Goal: Task Accomplishment & Management: Manage account settings

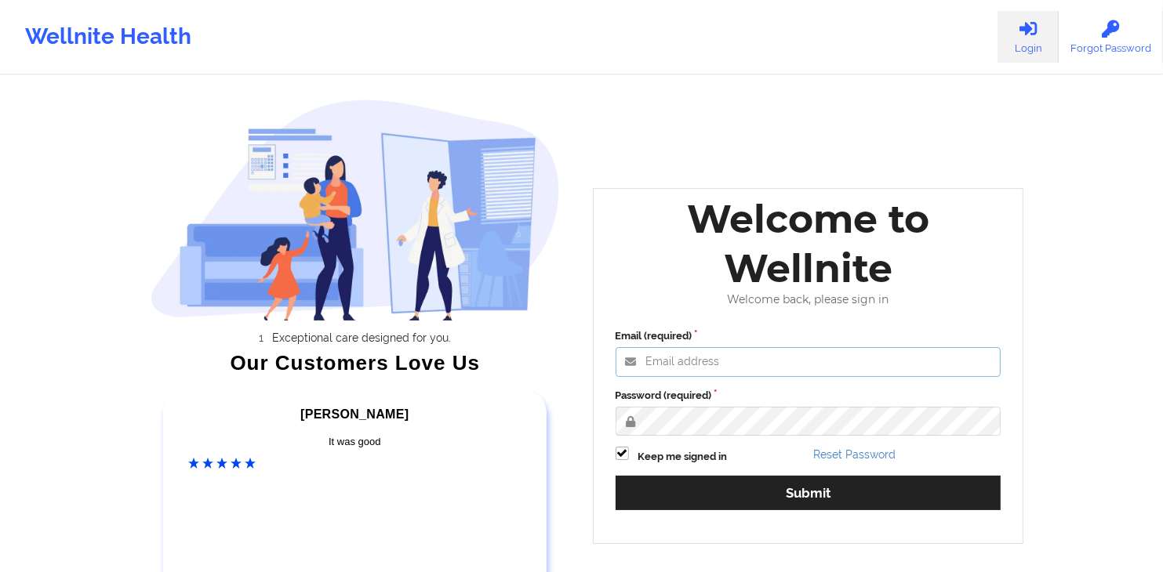
click at [756, 365] on input "Email (required)" at bounding box center [809, 362] width 386 height 30
type input "[EMAIL_ADDRESS][DOMAIN_NAME]"
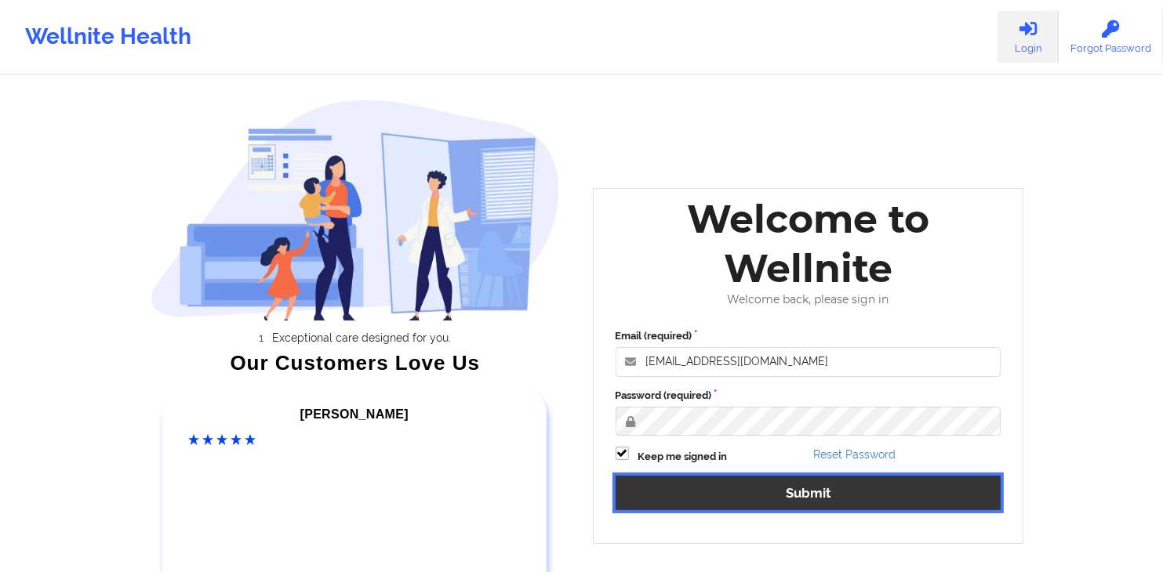
click at [806, 490] on button "Submit" at bounding box center [809, 493] width 386 height 34
click at [785, 503] on button "Submit" at bounding box center [809, 493] width 386 height 34
click at [783, 503] on button "Submit" at bounding box center [809, 493] width 386 height 34
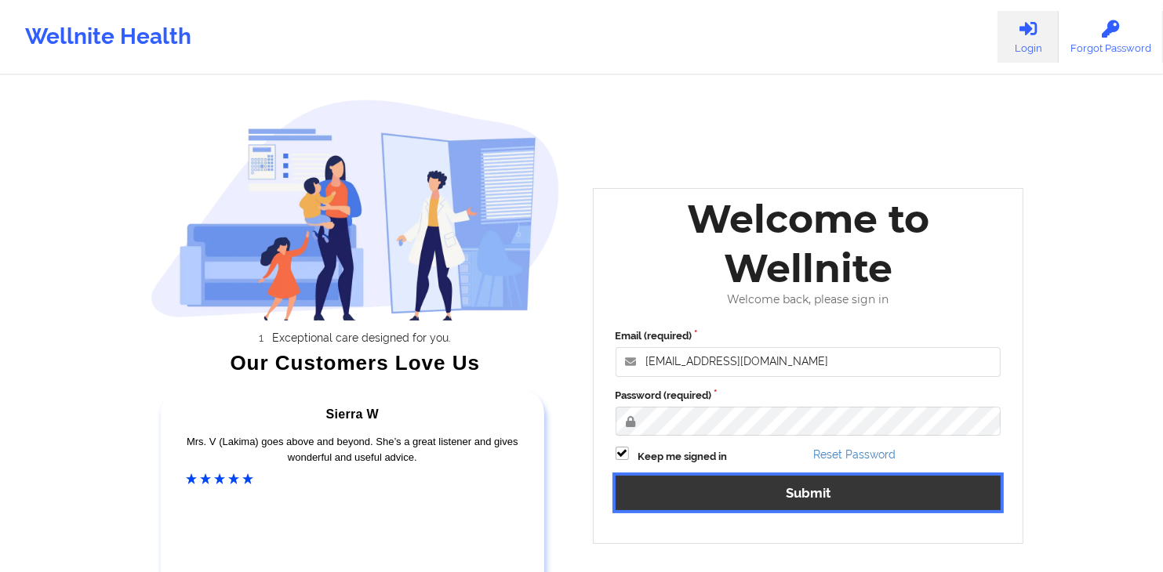
click at [824, 489] on button "Submit" at bounding box center [809, 493] width 386 height 34
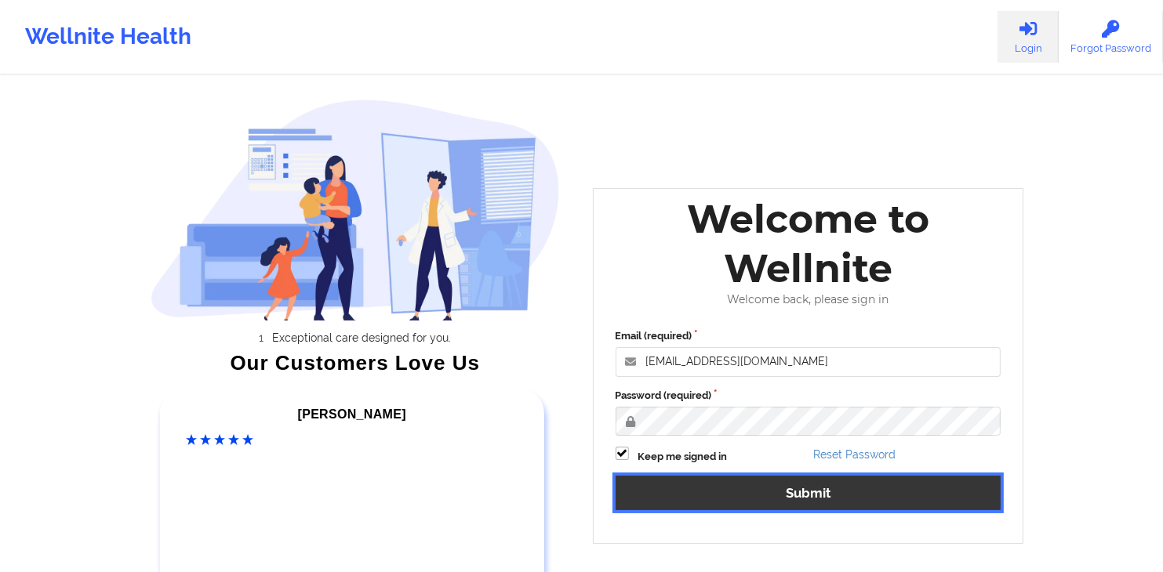
click at [827, 481] on button "Submit" at bounding box center [809, 493] width 386 height 34
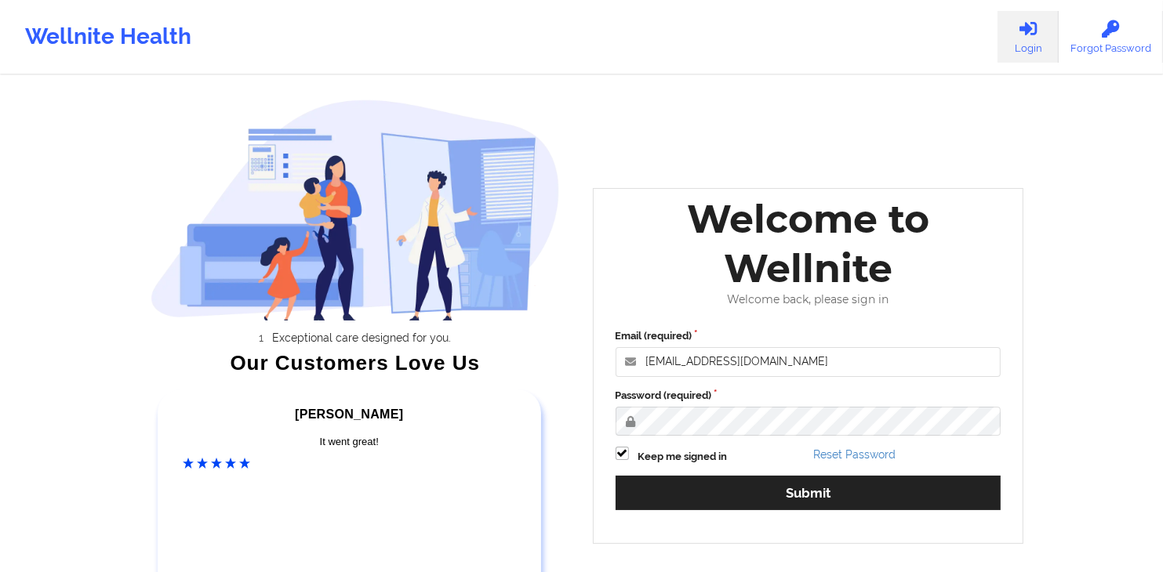
click at [1051, 35] on link "Login" at bounding box center [1027, 37] width 61 height 52
click at [1107, 32] on icon at bounding box center [1111, 28] width 20 height 17
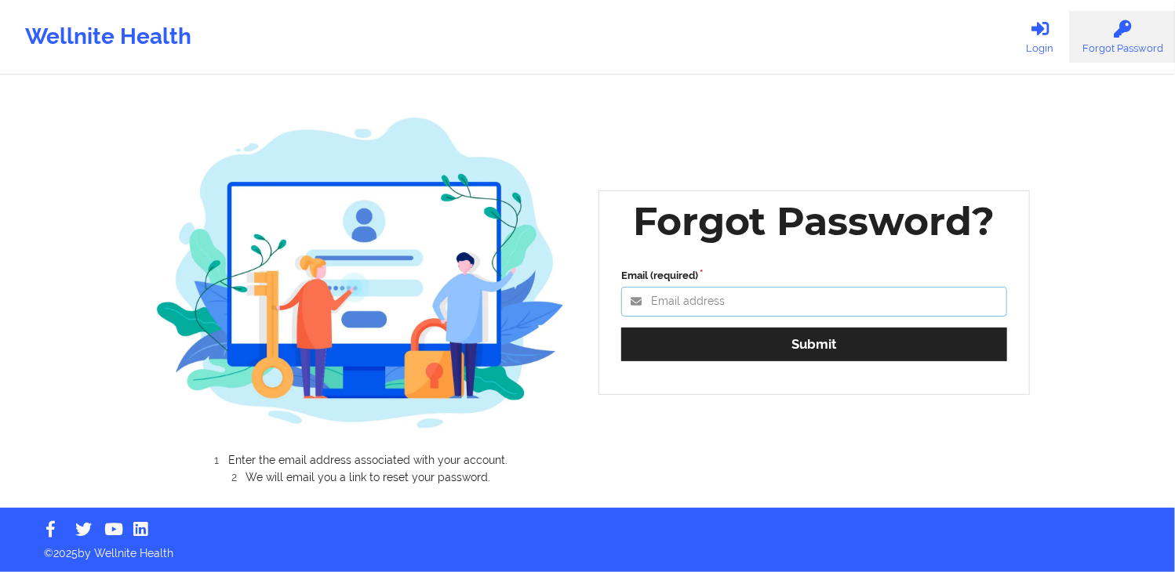
click at [716, 303] on input "Email (required)" at bounding box center [814, 302] width 386 height 30
type input "[EMAIL_ADDRESS][DOMAIN_NAME]"
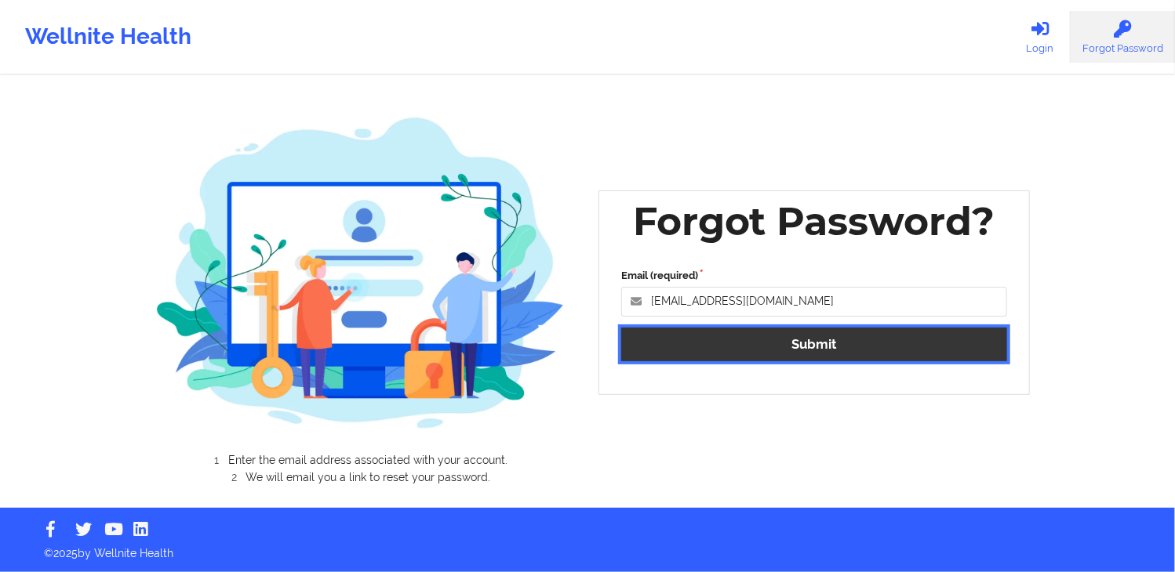
click at [867, 351] on button "Submit" at bounding box center [814, 345] width 386 height 34
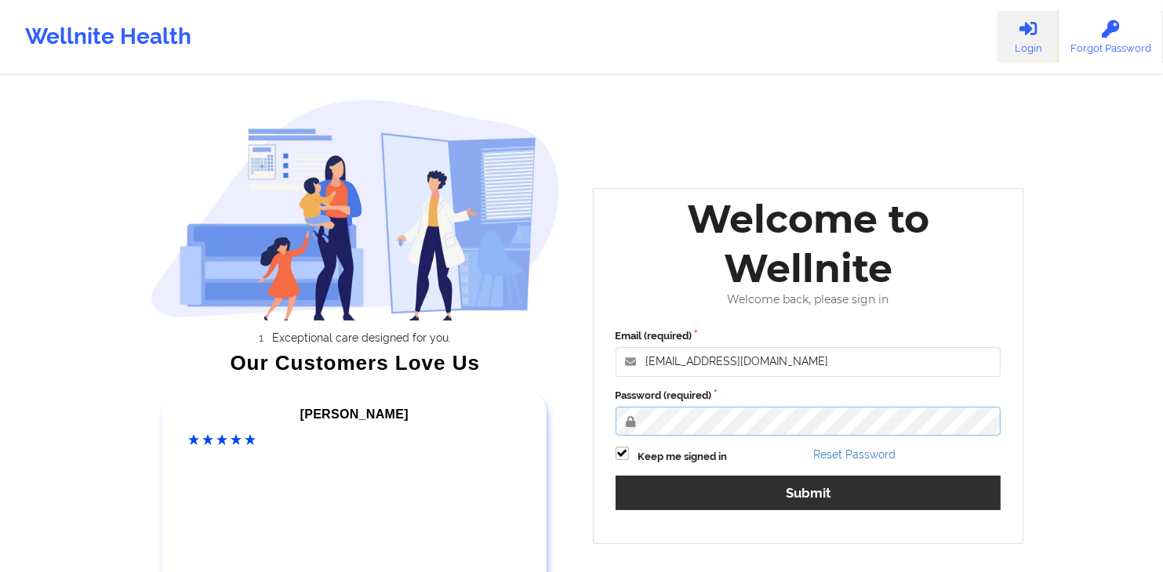
click at [616, 476] on button "Submit" at bounding box center [809, 493] width 386 height 34
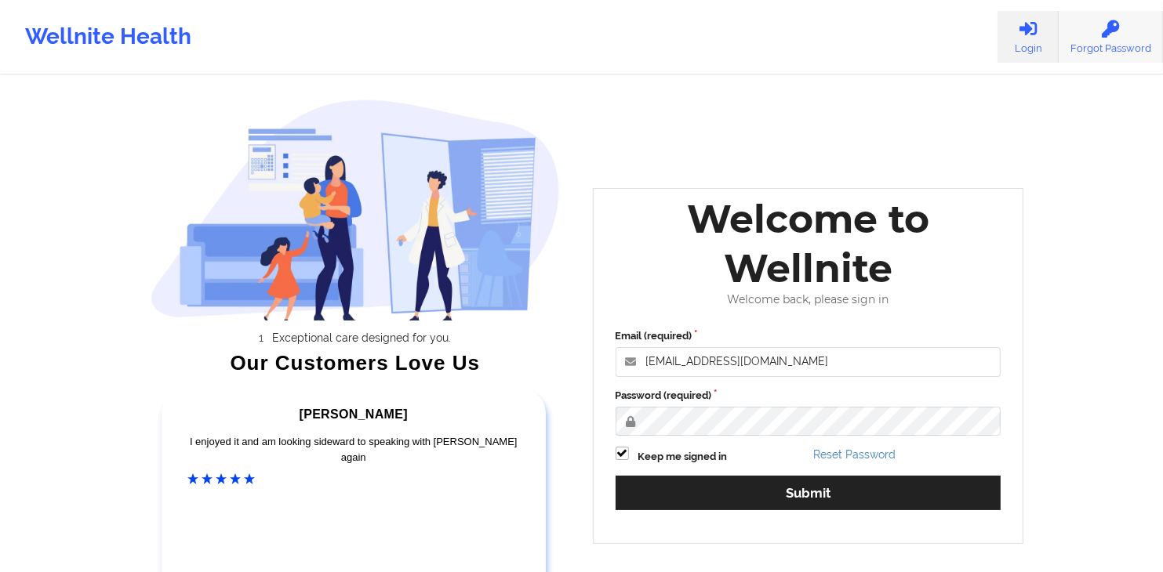
click at [1128, 29] on link "Forgot Password" at bounding box center [1111, 37] width 104 height 52
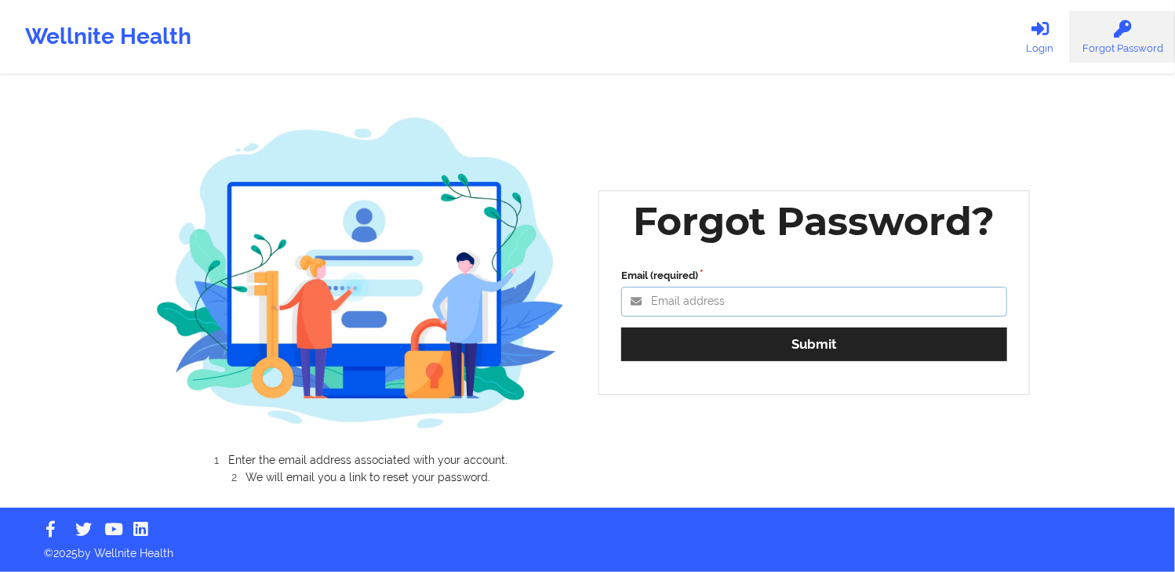
click at [819, 315] on input "Email (required)" at bounding box center [814, 302] width 386 height 30
type input "[EMAIL_ADDRESS][DOMAIN_NAME]"
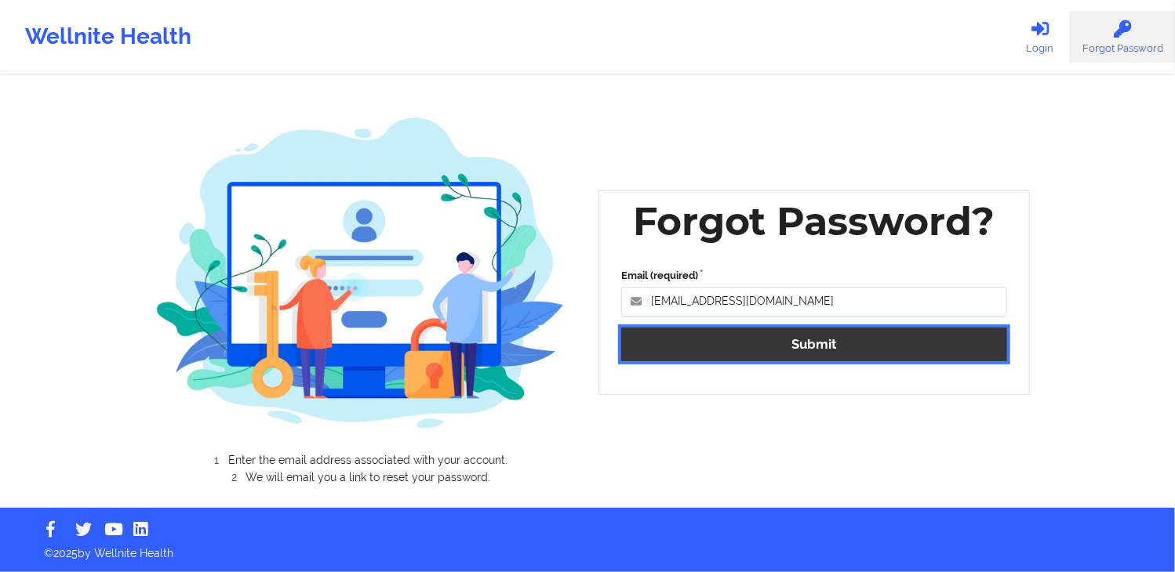
click at [753, 336] on button "Submit" at bounding box center [814, 345] width 386 height 34
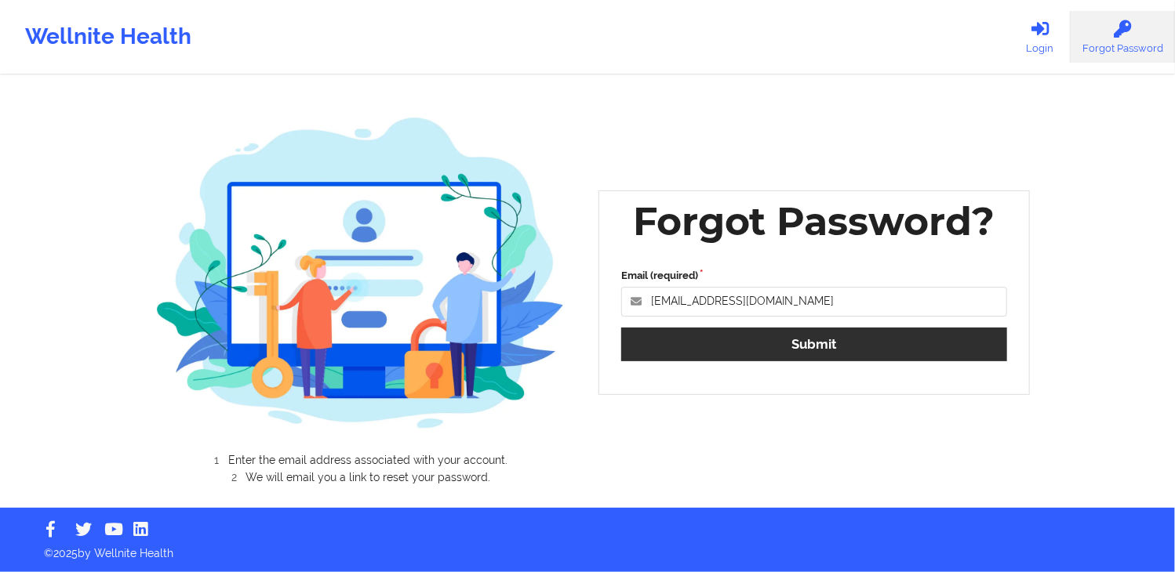
click at [753, 336] on div "Forgot Password? Email (required) [EMAIL_ADDRESS][DOMAIN_NAME] Submit" at bounding box center [813, 293] width 431 height 205
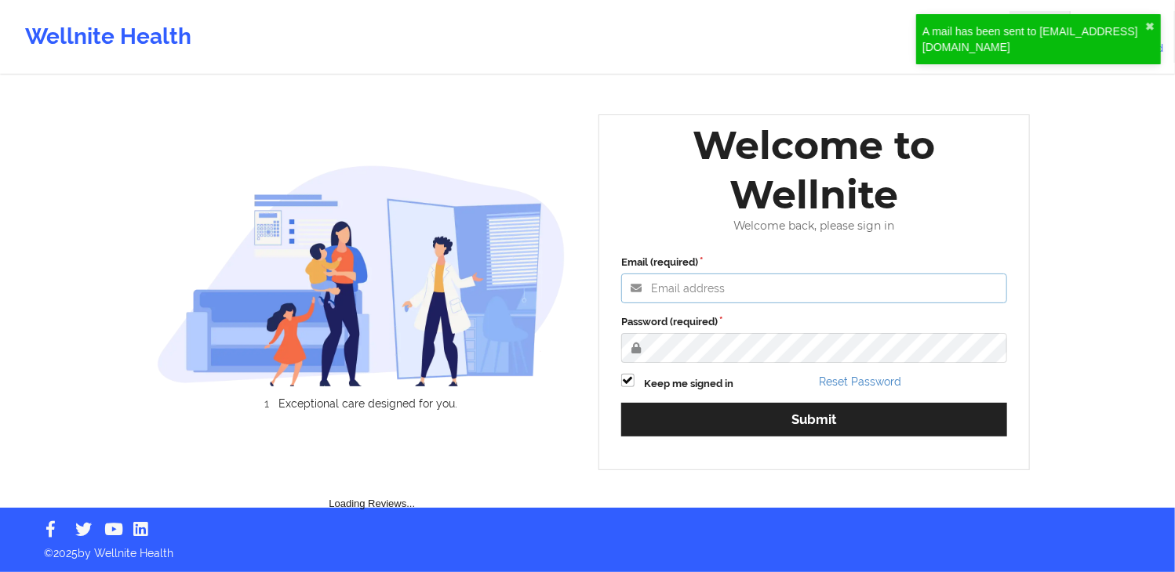
type input "[EMAIL_ADDRESS][DOMAIN_NAME]"
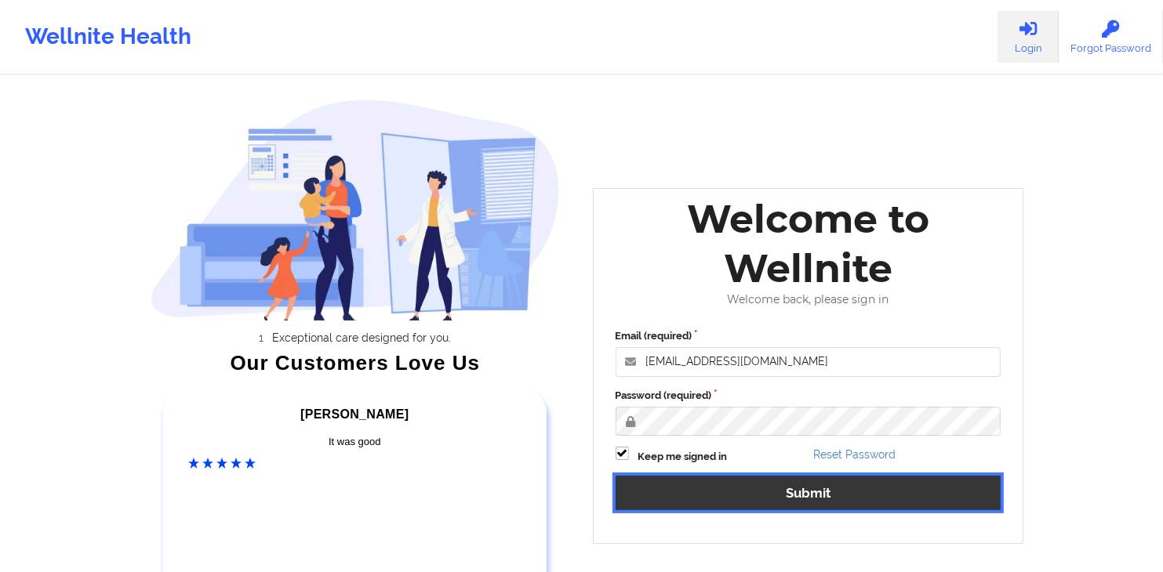
click at [693, 496] on button "Submit" at bounding box center [809, 493] width 386 height 34
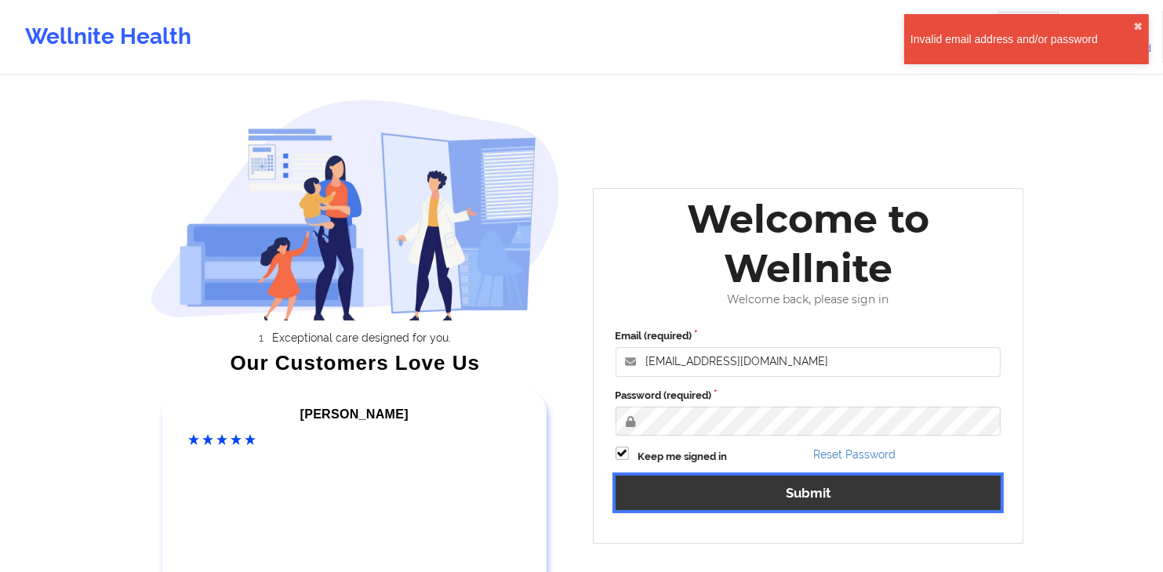
click at [693, 496] on button "Submit" at bounding box center [809, 493] width 386 height 34
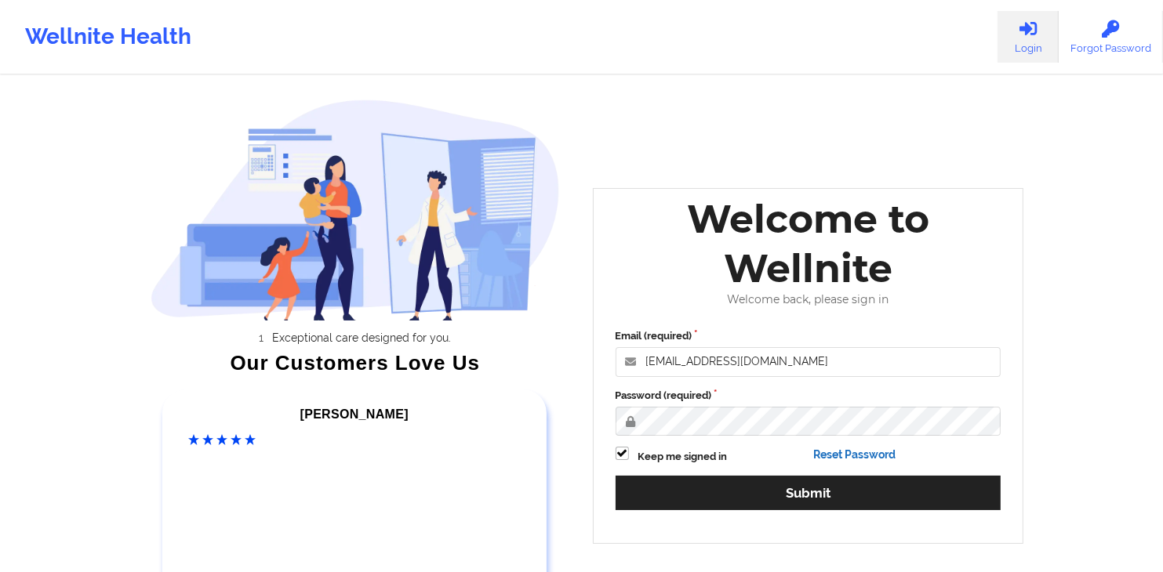
click at [852, 457] on link "Reset Password" at bounding box center [854, 455] width 82 height 13
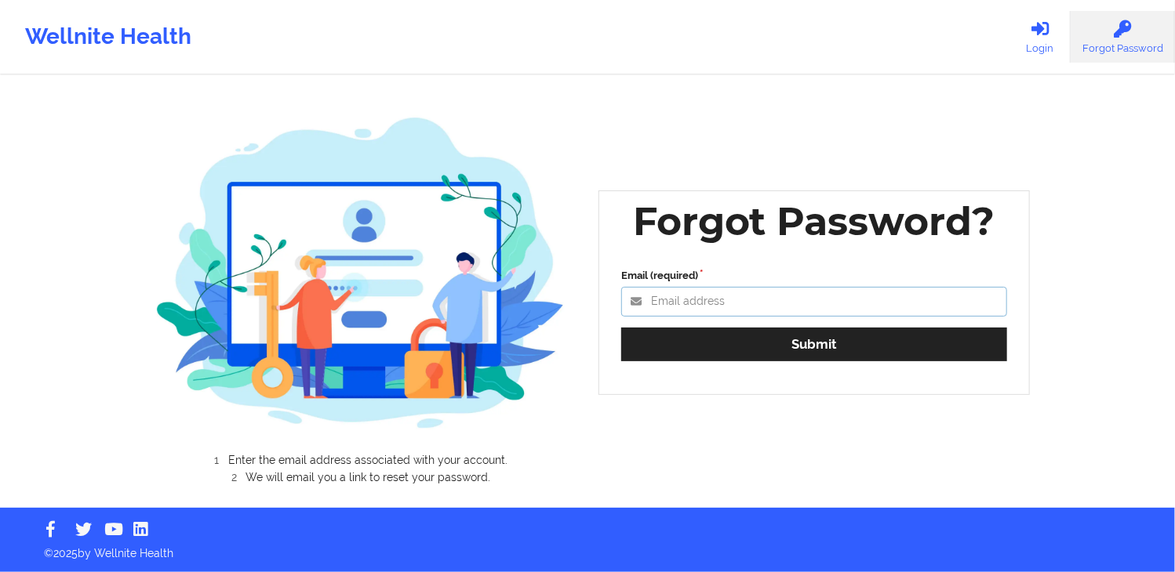
click at [728, 296] on input "Email (required)" at bounding box center [814, 302] width 386 height 30
type input "[EMAIL_ADDRESS][DOMAIN_NAME]"
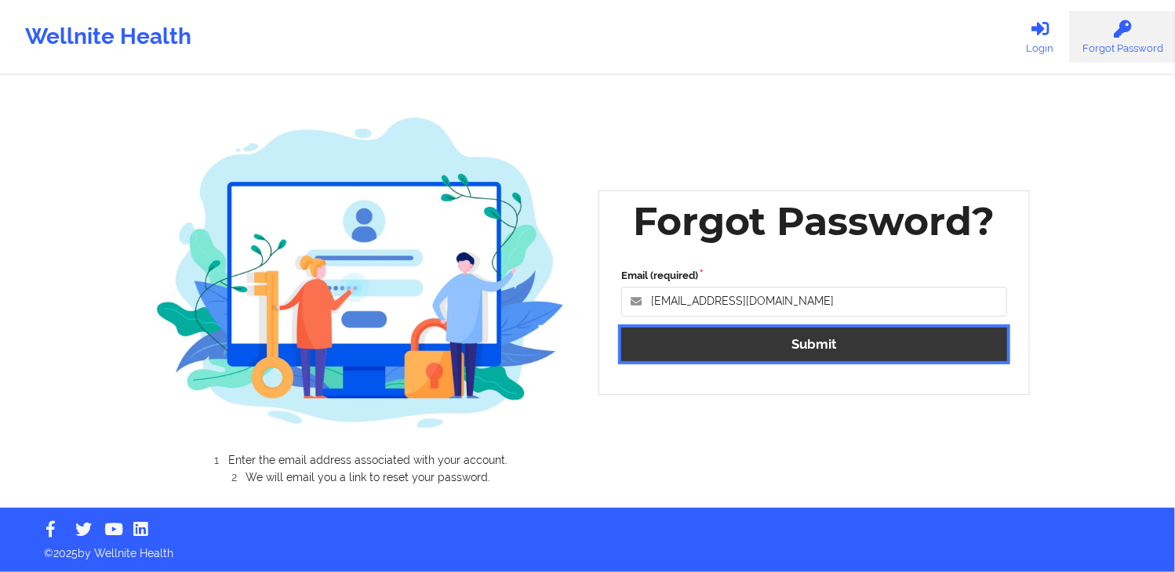
click at [802, 340] on button "Submit" at bounding box center [814, 345] width 386 height 34
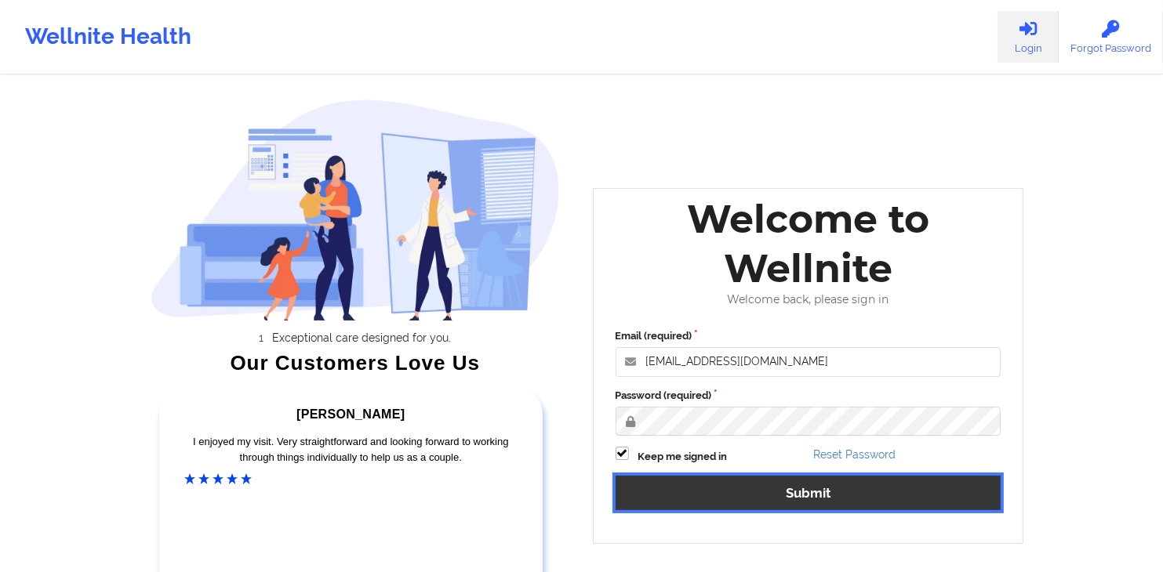
click at [776, 487] on button "Submit" at bounding box center [809, 493] width 386 height 34
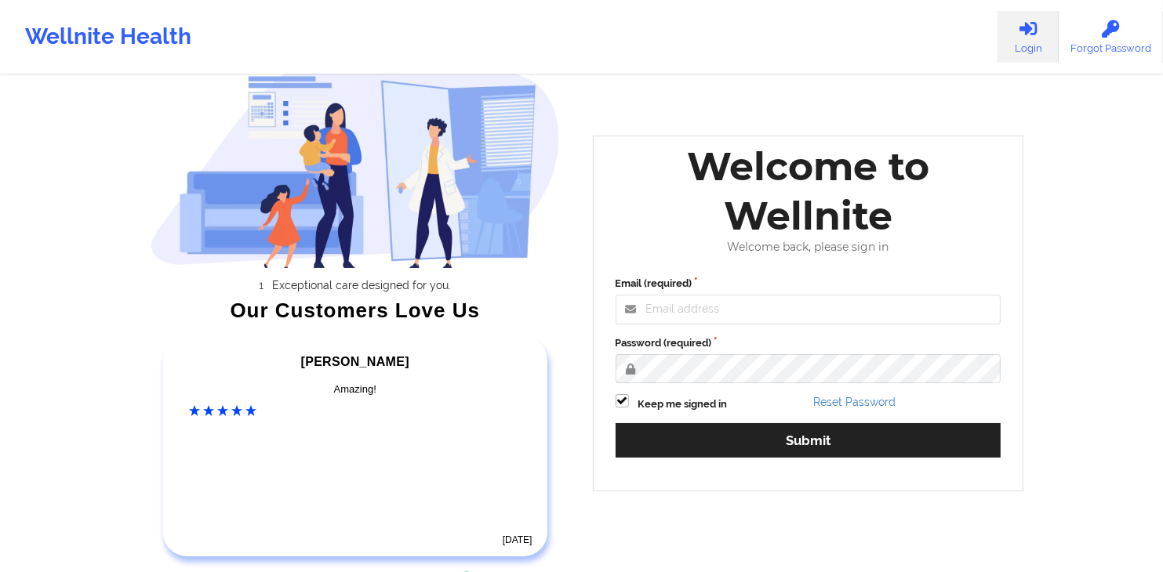
scroll to position [147, 0]
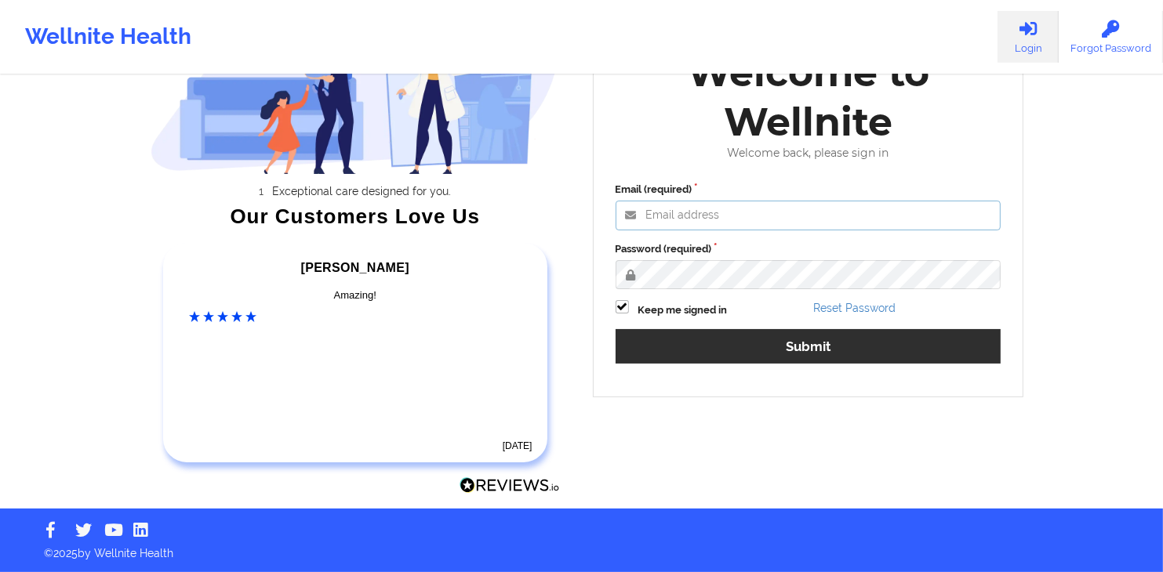
type input "[EMAIL_ADDRESS][DOMAIN_NAME]"
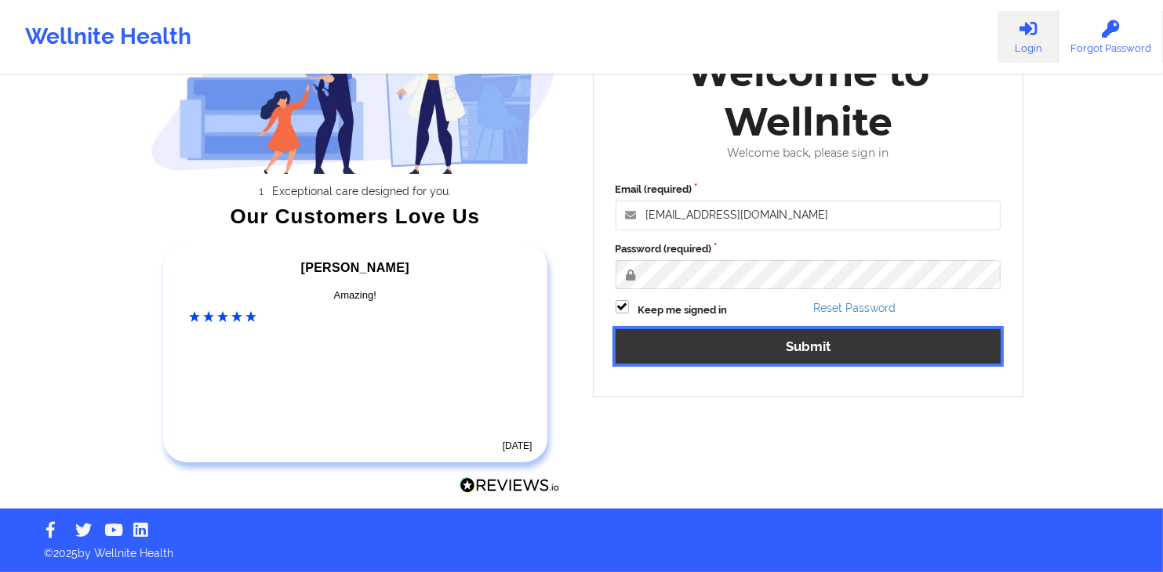
click at [770, 344] on button "Submit" at bounding box center [809, 346] width 386 height 34
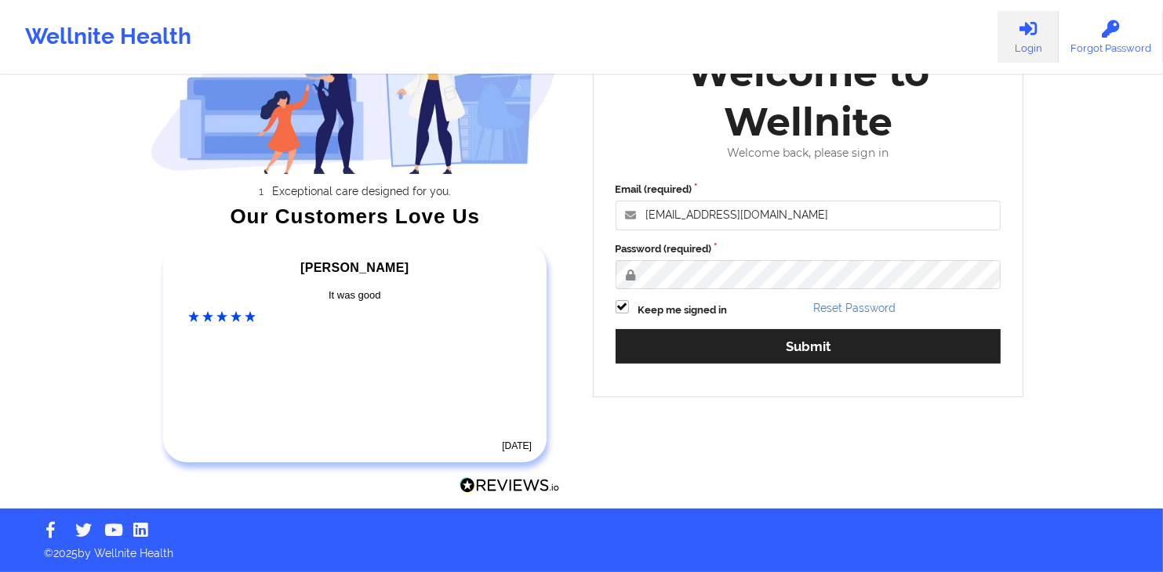
click at [867, 431] on div "Exceptional care designed for you. Our Customers Love Us Alexandra C Amazing! 5…" at bounding box center [582, 181] width 906 height 656
drag, startPoint x: 107, startPoint y: 123, endPoint x: 97, endPoint y: 158, distance: 36.0
click at [97, 158] on div "Wellnite Health Login Forgot Password Exceptional care designed for you. Our Cu…" at bounding box center [581, 181] width 1163 height 656
